Goal: Download file/media

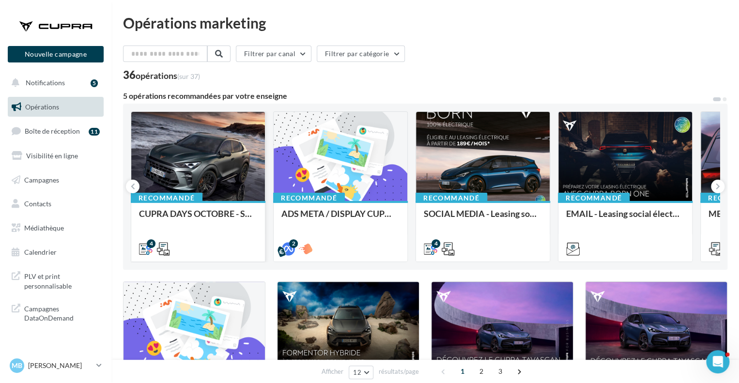
click at [208, 154] on div at bounding box center [198, 157] width 134 height 90
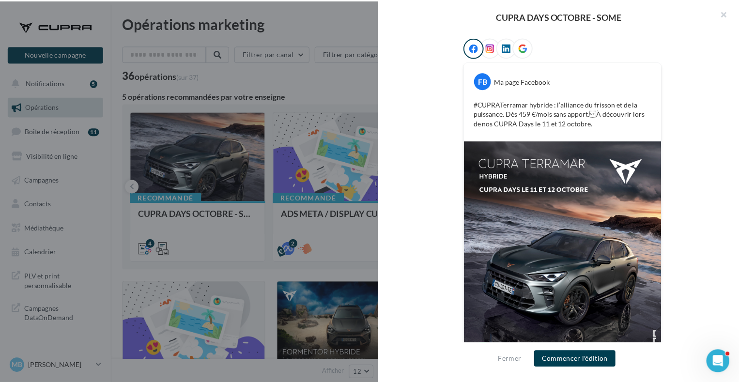
scroll to position [204, 0]
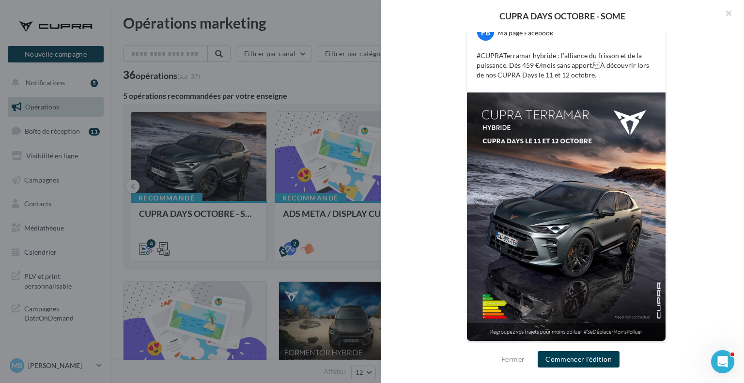
click at [147, 101] on div at bounding box center [372, 191] width 744 height 383
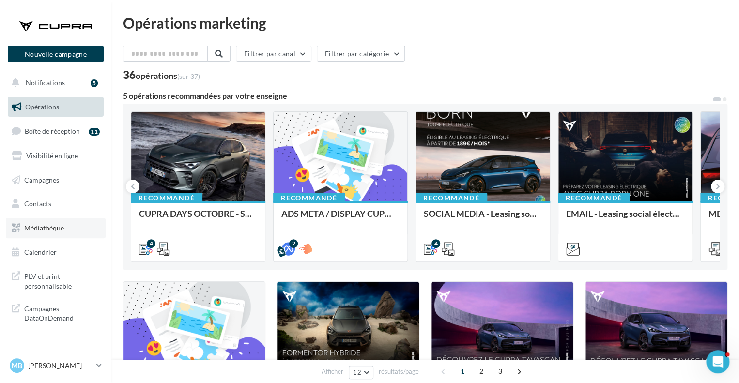
click at [46, 229] on span "Médiathèque" at bounding box center [44, 228] width 40 height 8
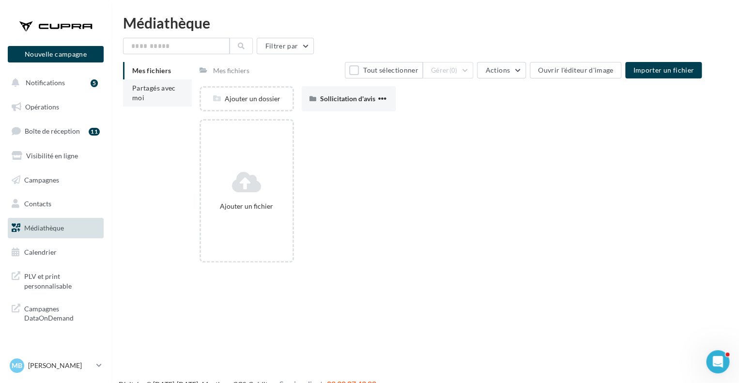
click at [161, 97] on li "Partagés avec moi" at bounding box center [157, 92] width 69 height 27
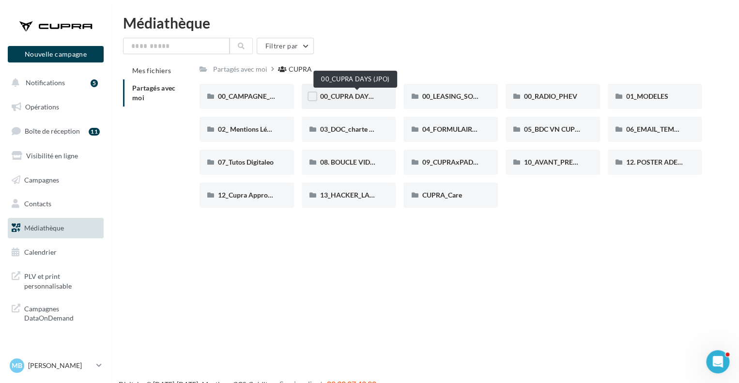
click at [348, 93] on span "00_CUPRA DAYS (JPO)" at bounding box center [355, 96] width 70 height 8
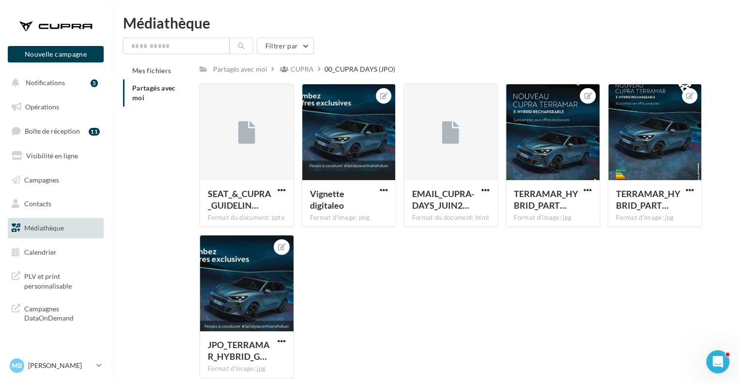
click at [298, 77] on div "Partagés avec moi CUPRA 00_CUPRA DAYS (JPO) C Partagé par [PERSON_NAME] SEAT_&_…" at bounding box center [450, 224] width 502 height 324
click at [301, 74] on div "CUPRA" at bounding box center [301, 69] width 23 height 10
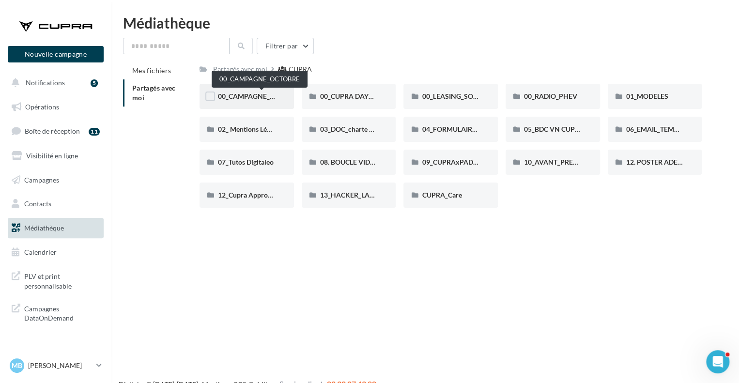
click at [263, 99] on span "00_CAMPAGNE_OCTOBRE" at bounding box center [259, 96] width 83 height 8
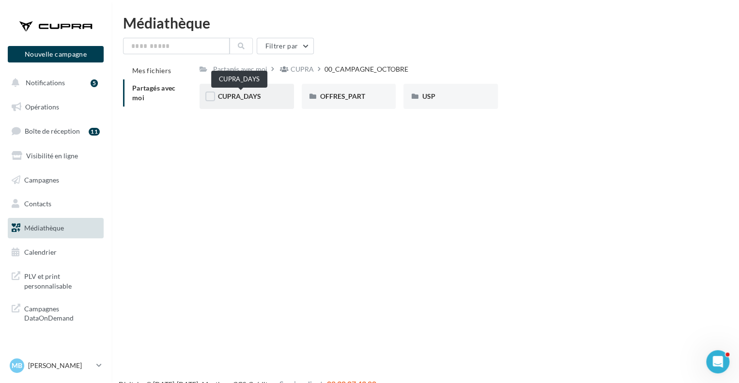
click at [261, 94] on span "CUPRA_DAYS" at bounding box center [239, 96] width 43 height 8
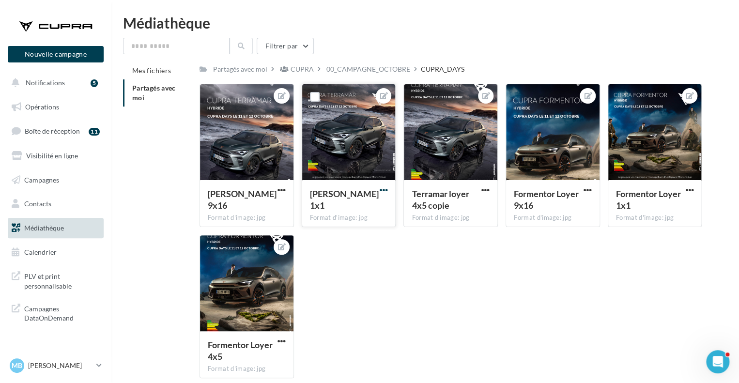
click at [383, 192] on span "button" at bounding box center [383, 190] width 8 height 8
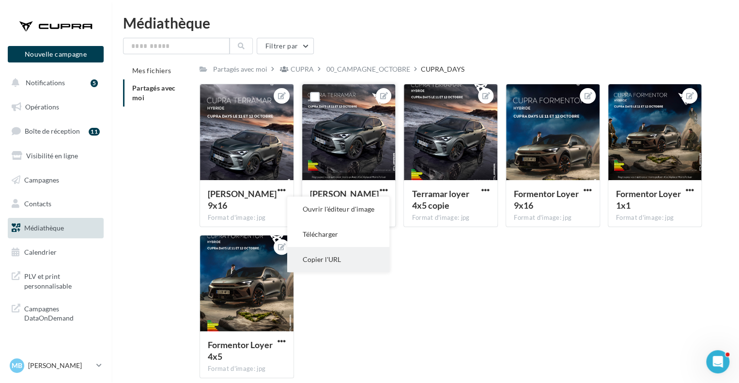
click at [364, 260] on button "Copier l'URL" at bounding box center [338, 259] width 102 height 25
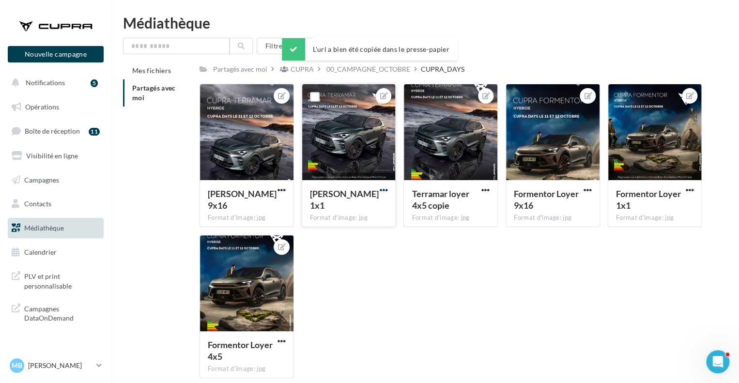
click at [382, 189] on span "button" at bounding box center [383, 190] width 8 height 8
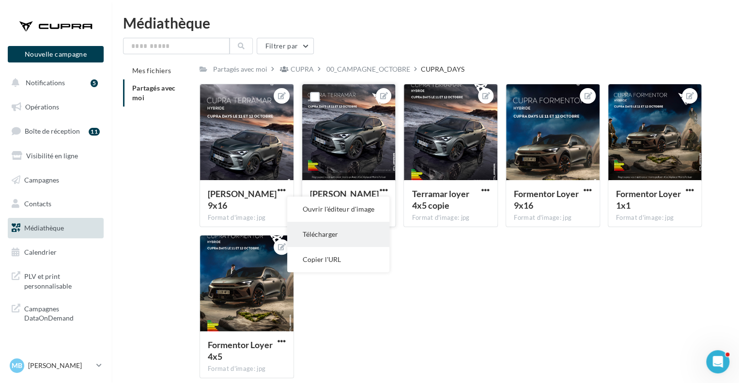
click at [332, 238] on button "Télécharger" at bounding box center [338, 234] width 102 height 25
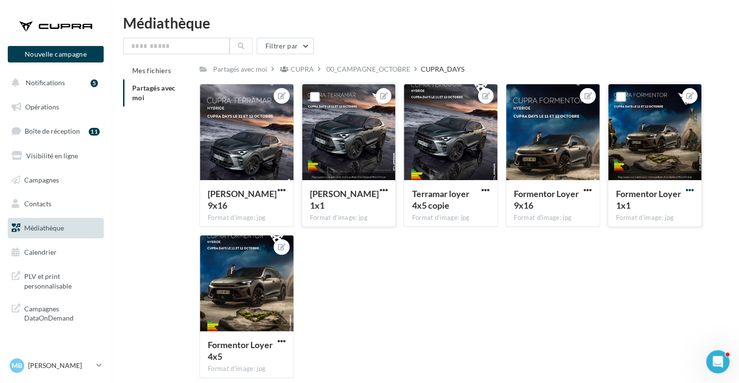
click at [689, 189] on span "button" at bounding box center [689, 190] width 8 height 8
click at [642, 230] on button "Télécharger" at bounding box center [644, 234] width 102 height 25
click at [397, 67] on div "00_CAMPAGNE_OCTOBRE" at bounding box center [368, 69] width 84 height 10
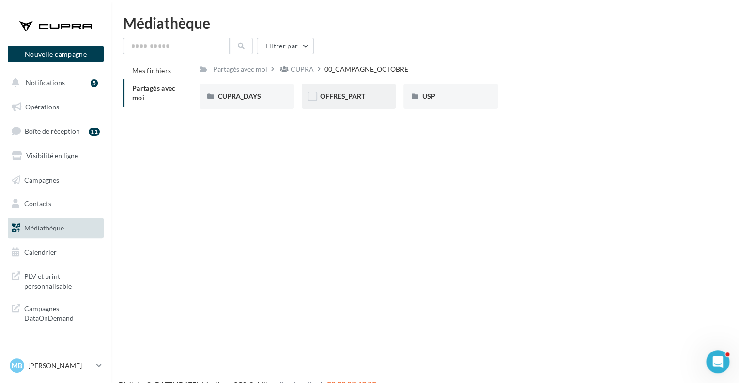
click at [356, 107] on div "OFFRES_PART" at bounding box center [349, 96] width 94 height 25
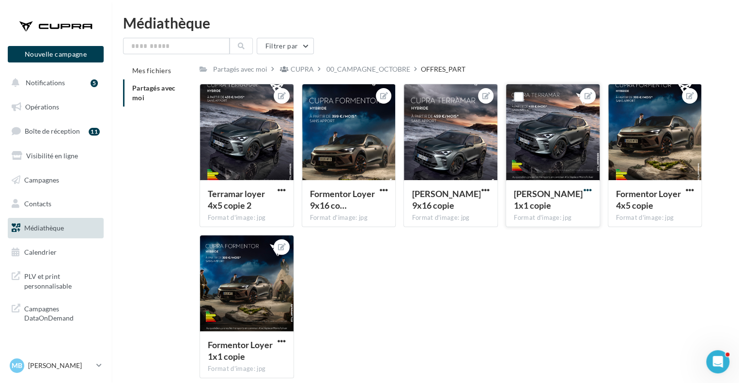
click at [587, 191] on span "button" at bounding box center [587, 190] width 8 height 8
click at [535, 242] on button "Télécharger" at bounding box center [542, 234] width 102 height 25
click at [284, 342] on span "button" at bounding box center [281, 341] width 8 height 8
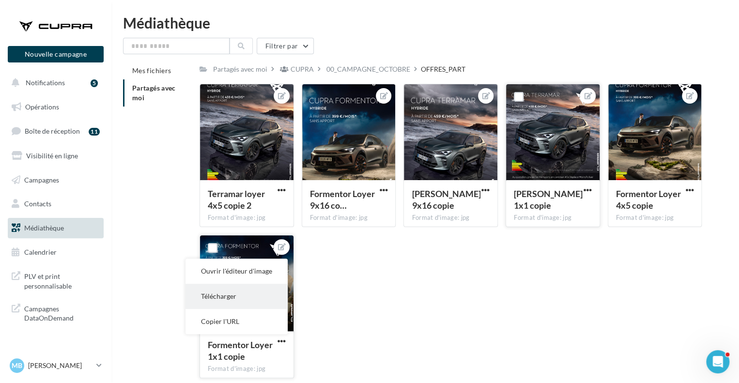
click at [244, 306] on button "Télécharger" at bounding box center [236, 296] width 102 height 25
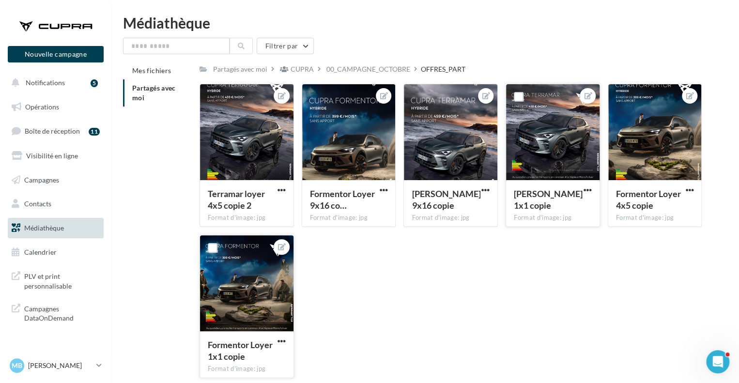
drag, startPoint x: 416, startPoint y: 258, endPoint x: 420, endPoint y: 253, distance: 5.8
click at [418, 258] on div "Terramar loyer 4x5 copie 2 Format d'image: jpg Terramar loyer 4x5 copie 2 Forme…" at bounding box center [454, 235] width 510 height 302
click at [93, 364] on link "MB [PERSON_NAME] cupra-venissieux" at bounding box center [56, 365] width 96 height 18
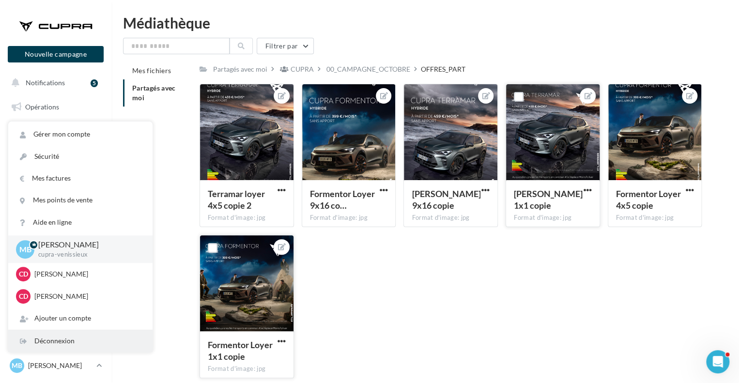
click at [64, 343] on div "Déconnexion" at bounding box center [80, 341] width 144 height 22
